Goal: Information Seeking & Learning: Learn about a topic

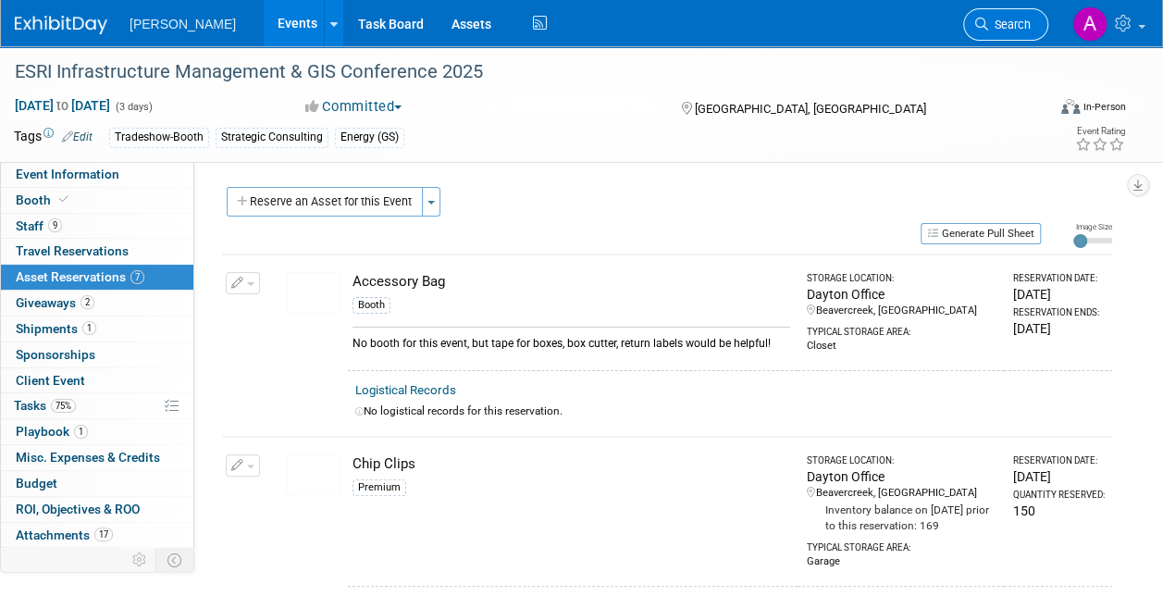
click at [1003, 22] on span "Search" at bounding box center [1009, 25] width 43 height 14
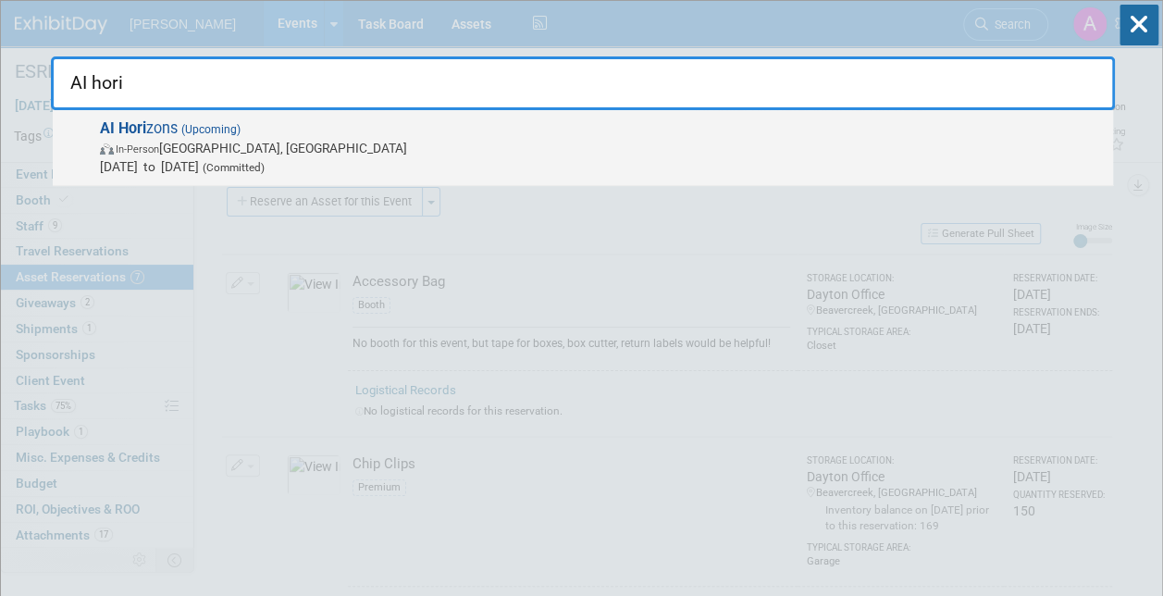
type input "AI hori"
click at [228, 142] on span "In-Person Pittsburgh, PA" at bounding box center [602, 148] width 1004 height 18
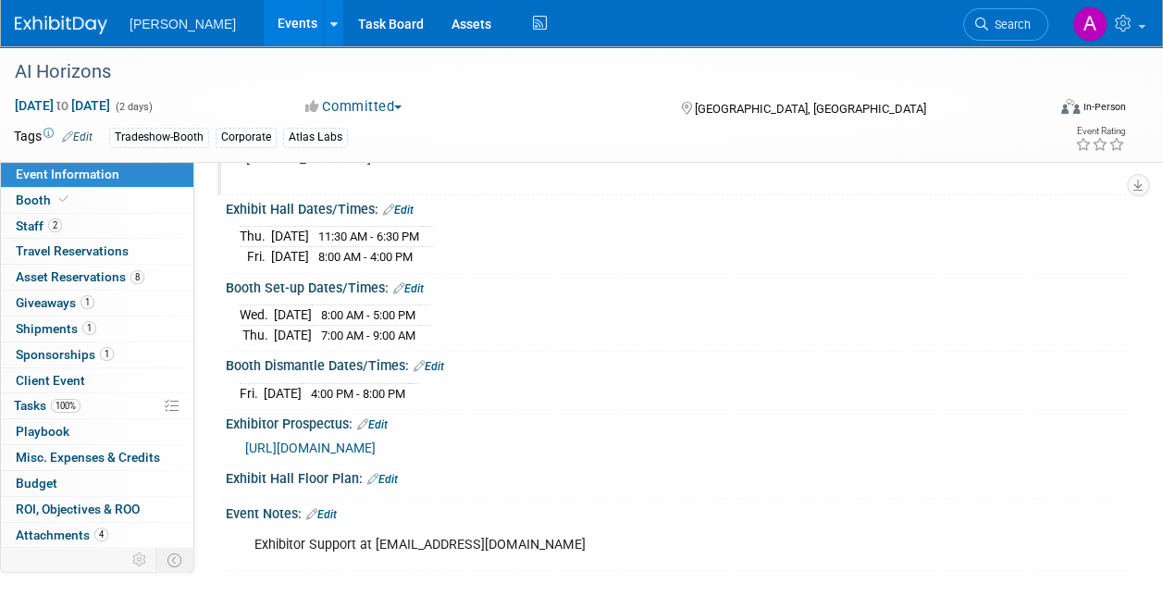
scroll to position [185, 0]
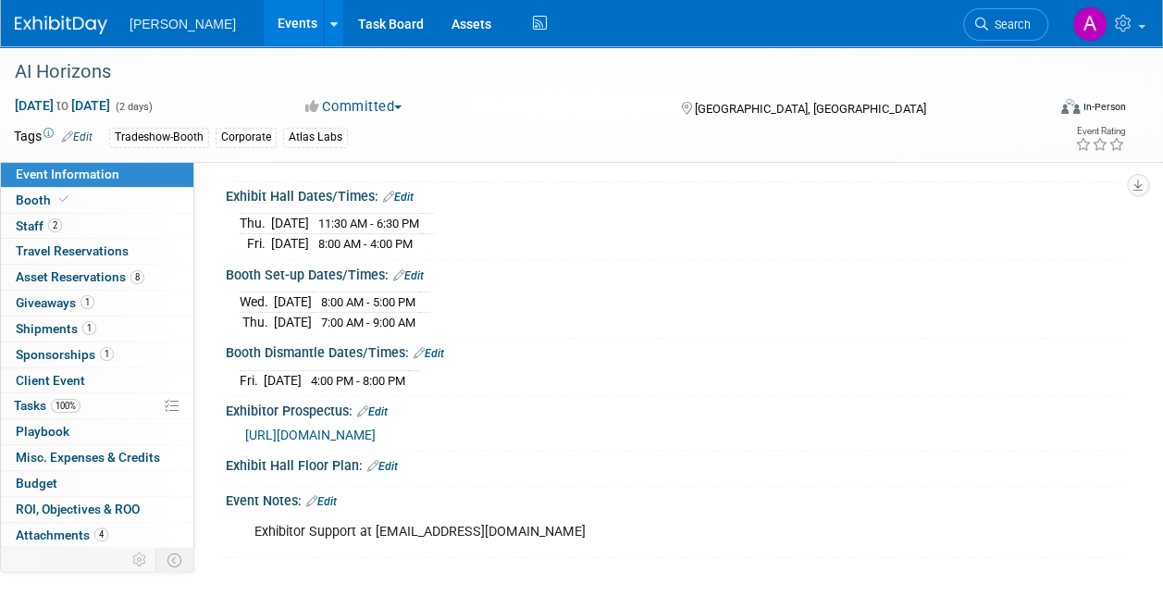
drag, startPoint x: 241, startPoint y: 219, endPoint x: 459, endPoint y: 246, distance: 219.0
click at [434, 246] on tbody "[DATE] 11:30 AM - 6:30 PM [DATE] 8:00 AM - 4:00 PM" at bounding box center [337, 234] width 194 height 40
copy tbody "[DATE] 11:30 AM - 6:30 PM [DATE] 8:00 AM - 4:00 PM"
